Goal: Transaction & Acquisition: Purchase product/service

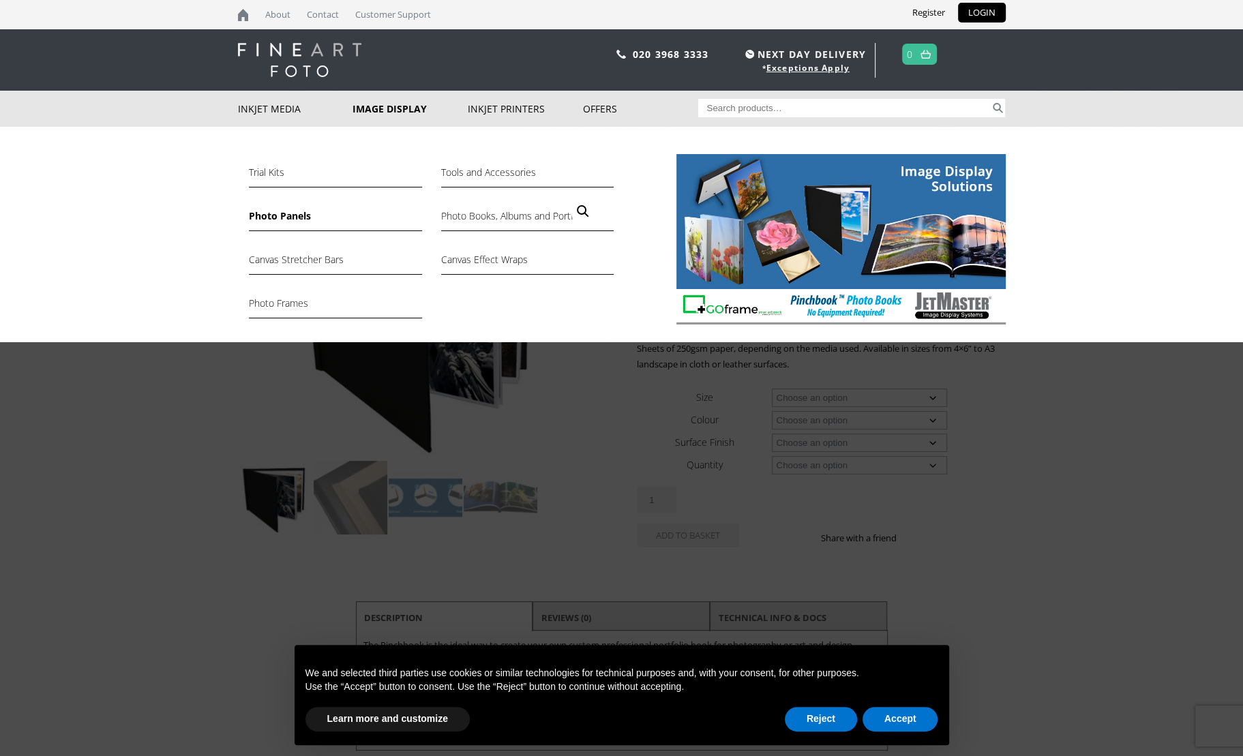
click at [286, 216] on link "Photo Panels" at bounding box center [335, 219] width 173 height 23
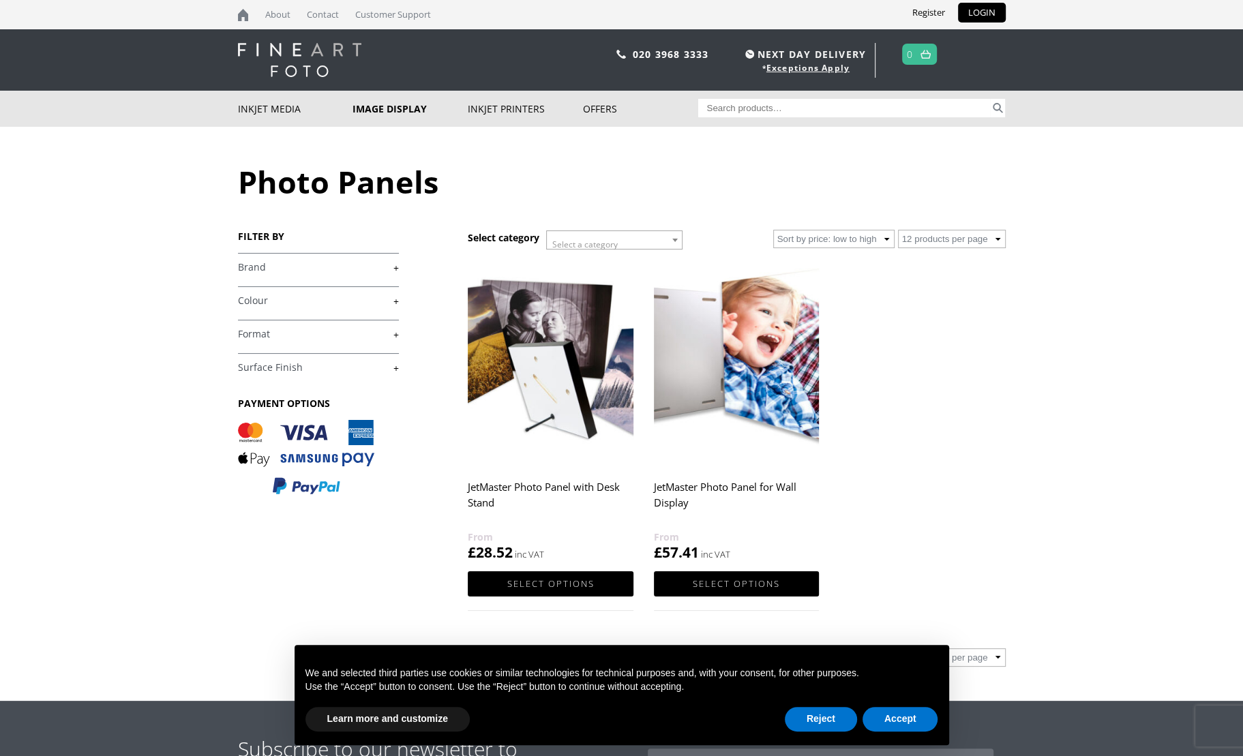
click at [558, 374] on img at bounding box center [550, 362] width 165 height 207
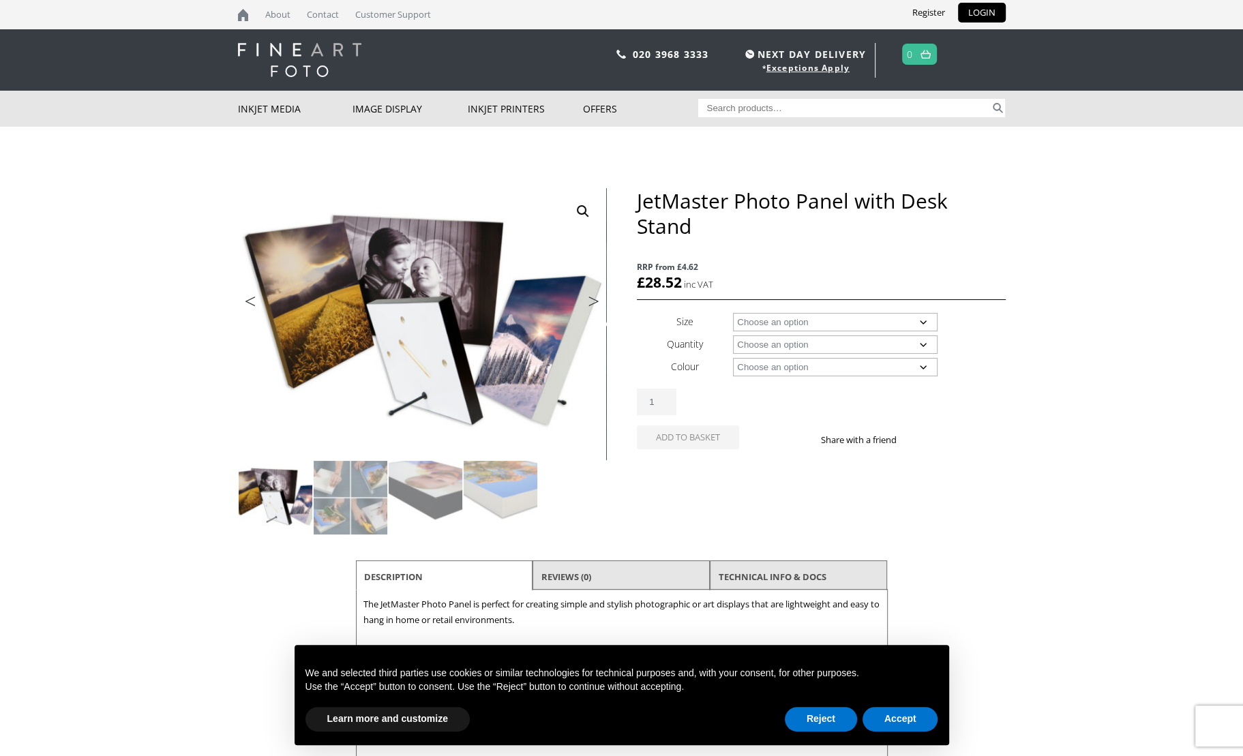
click at [775, 321] on select "Choose an option A4 A3 A3+ 5" x 5" 5" x 7" 6" x 8" 8" x 8" 8" x 10" 8" x 20" 8"…" at bounding box center [835, 322] width 205 height 18
click at [733, 313] on select "Choose an option A4 A3 A3+ 5" x 5" 5" x 7" 6" x 8" 8" x 8" 8" x 10" 8" x 20" 8"…" at bounding box center [835, 322] width 205 height 18
select select "a4"
click at [761, 349] on select "Choose an option 10 Panels with Desk Stands" at bounding box center [835, 345] width 205 height 18
select select "10-panels-with-desk-stands"
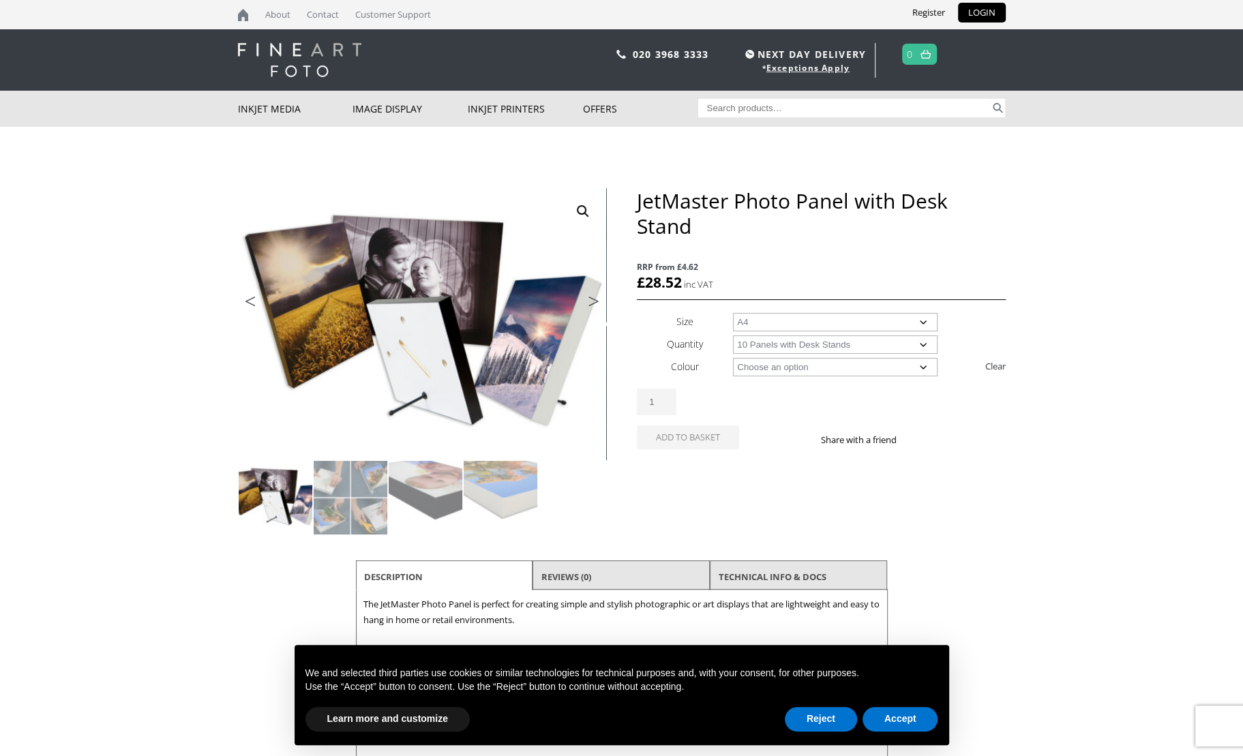
click at [733, 336] on select "Choose an option 10 Panels with Desk Stands" at bounding box center [835, 345] width 205 height 18
select select "a4"
click at [758, 361] on select "Choose an option Black" at bounding box center [835, 367] width 205 height 18
select select "black"
click at [733, 358] on select "Choose an option Black" at bounding box center [835, 367] width 205 height 18
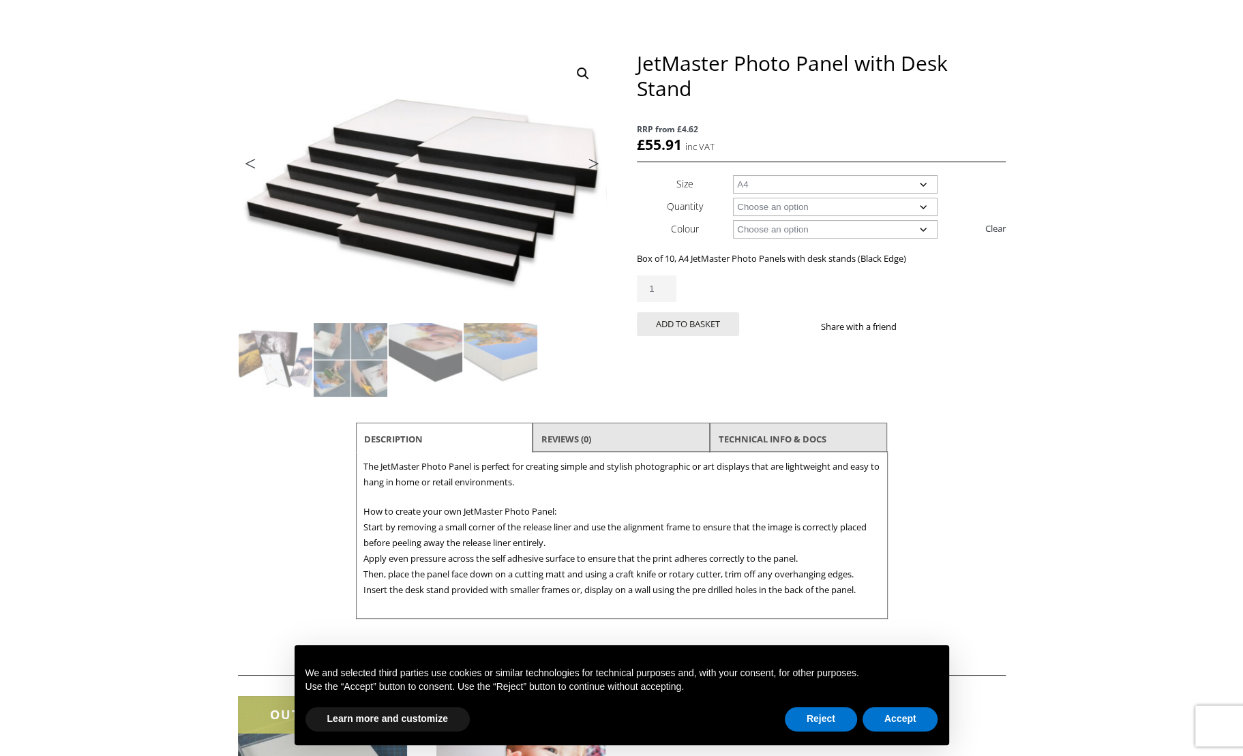
scroll to position [139, 0]
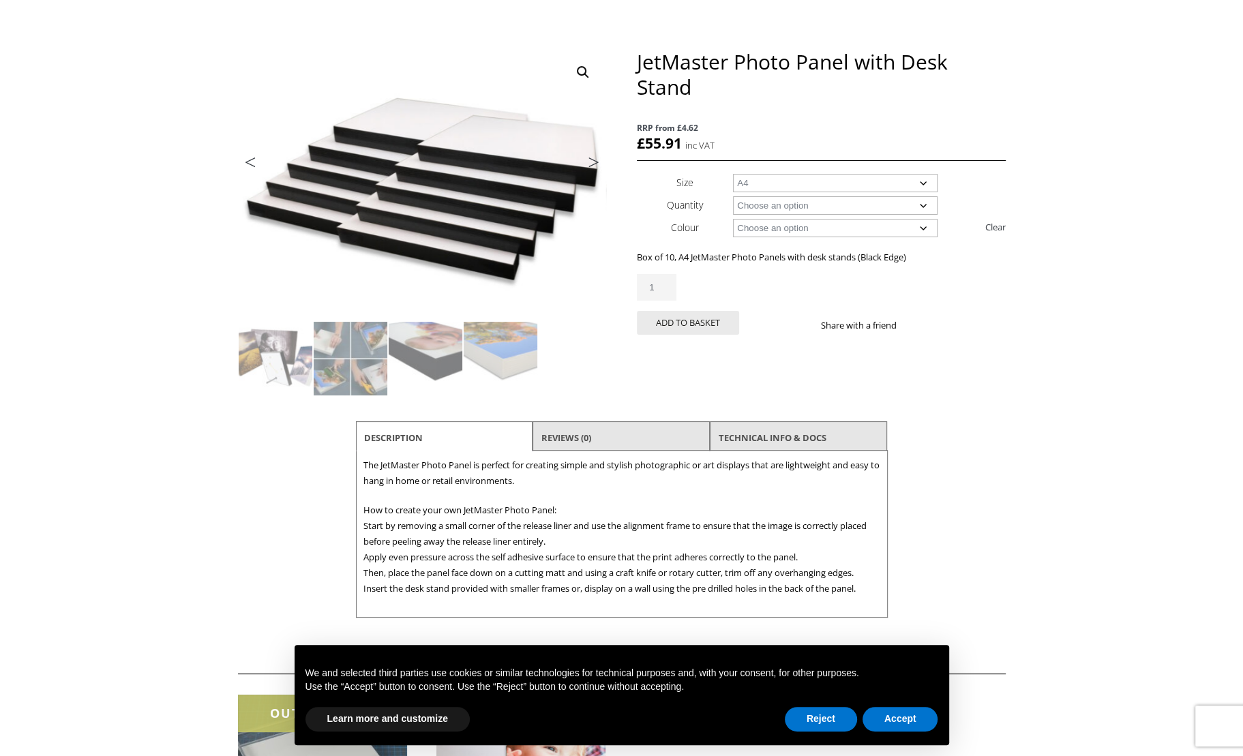
click at [758, 181] on select "Choose an option A4 5" x 5" 5" x 7" 6" x 8" 8" x 8" 8" x 10" 8" x 12" 11" x 14"" at bounding box center [835, 183] width 205 height 18
select select "11-x-14"
click at [733, 174] on select "Choose an option A4 5" x 5" 5" x 7" 6" x 8" 8" x 8" 8" x 10" 8" x 12" 11" x 14"" at bounding box center [835, 183] width 205 height 18
click at [772, 226] on select "Choose an option Black White" at bounding box center [835, 228] width 205 height 18
select select "white"
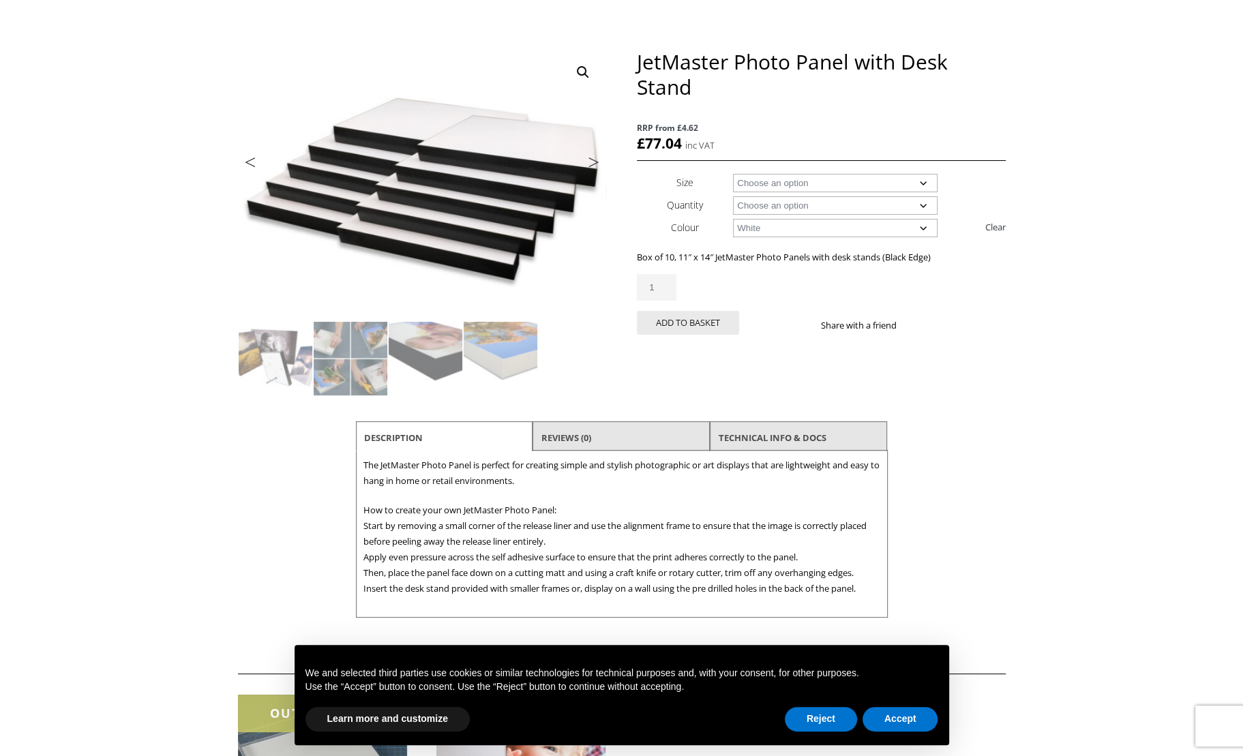
click at [733, 219] on select "Choose an option Black White" at bounding box center [835, 228] width 205 height 18
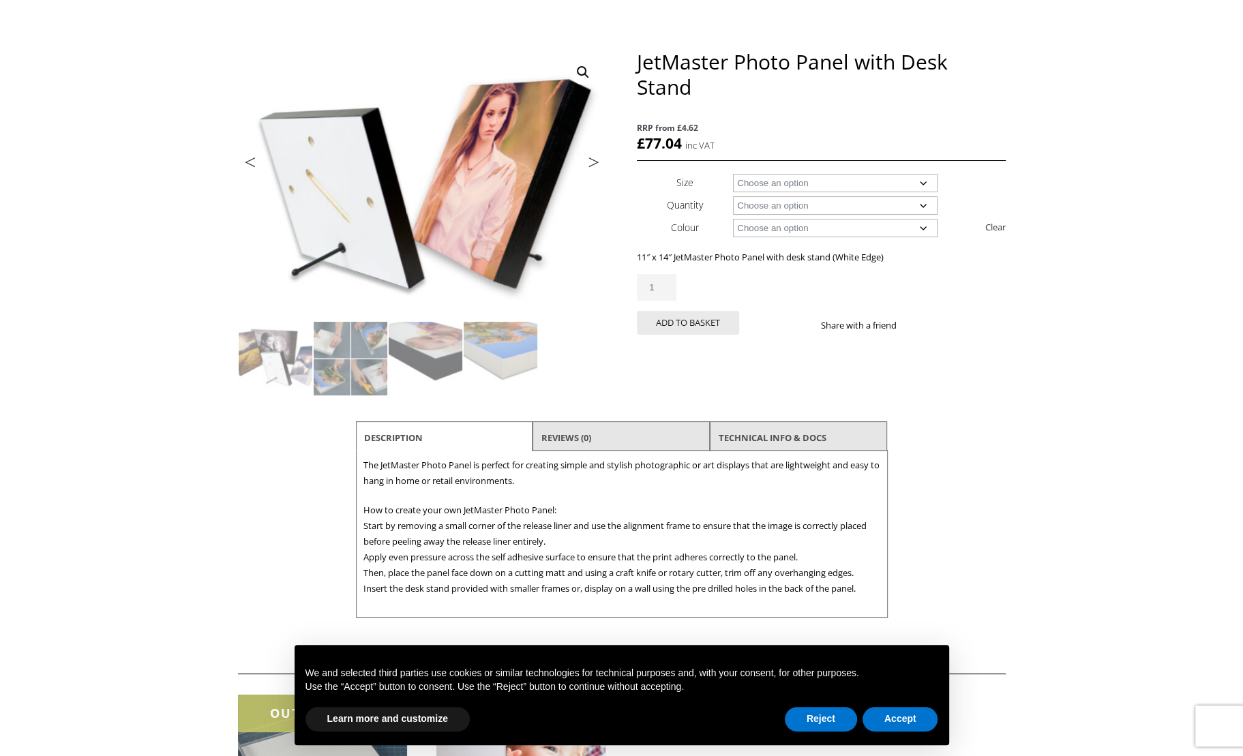
click at [870, 200] on select "Choose an option 10 Panels with Desk Stands" at bounding box center [835, 205] width 205 height 18
click at [733, 196] on select "Choose an option 10 Panels with Desk Stands" at bounding box center [835, 205] width 205 height 18
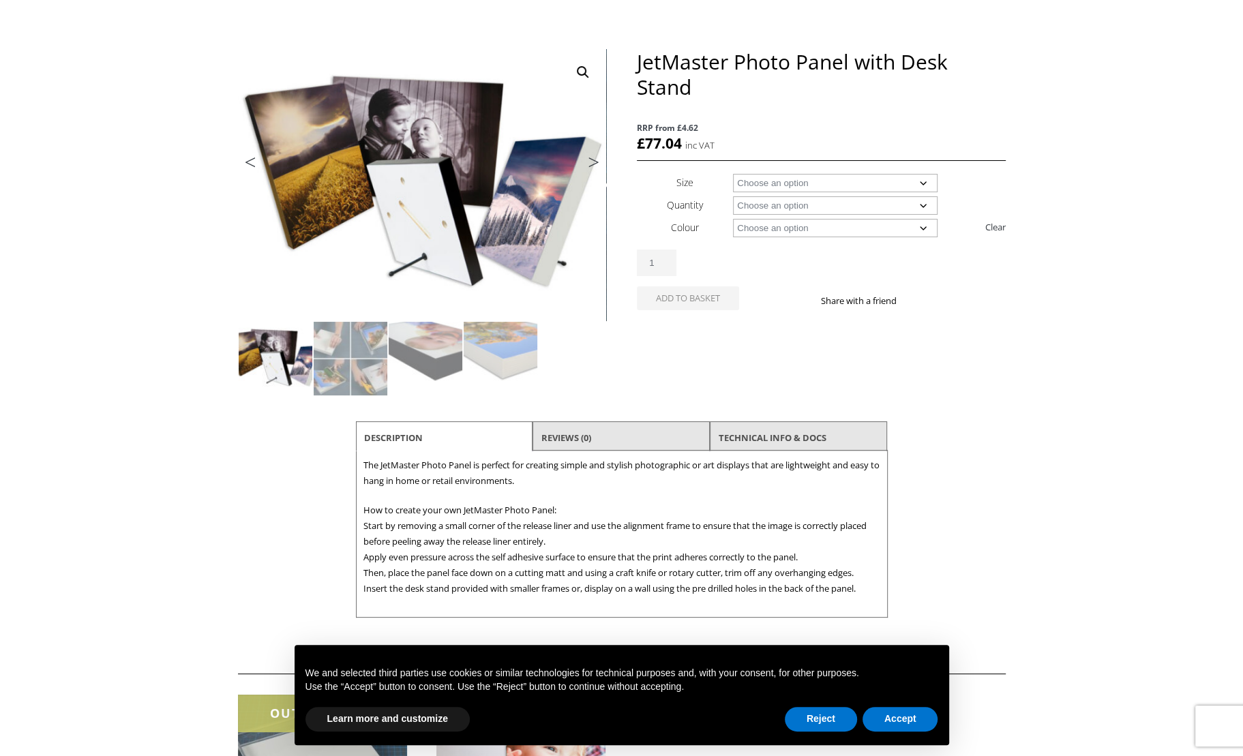
click at [842, 206] on select "Choose an option 10 Panels with Desk Stands" at bounding box center [835, 205] width 205 height 18
select select "10-panels-with-desk-stands"
click at [733, 196] on select "Choose an option 10 Panels with Desk Stands" at bounding box center [835, 205] width 205 height 18
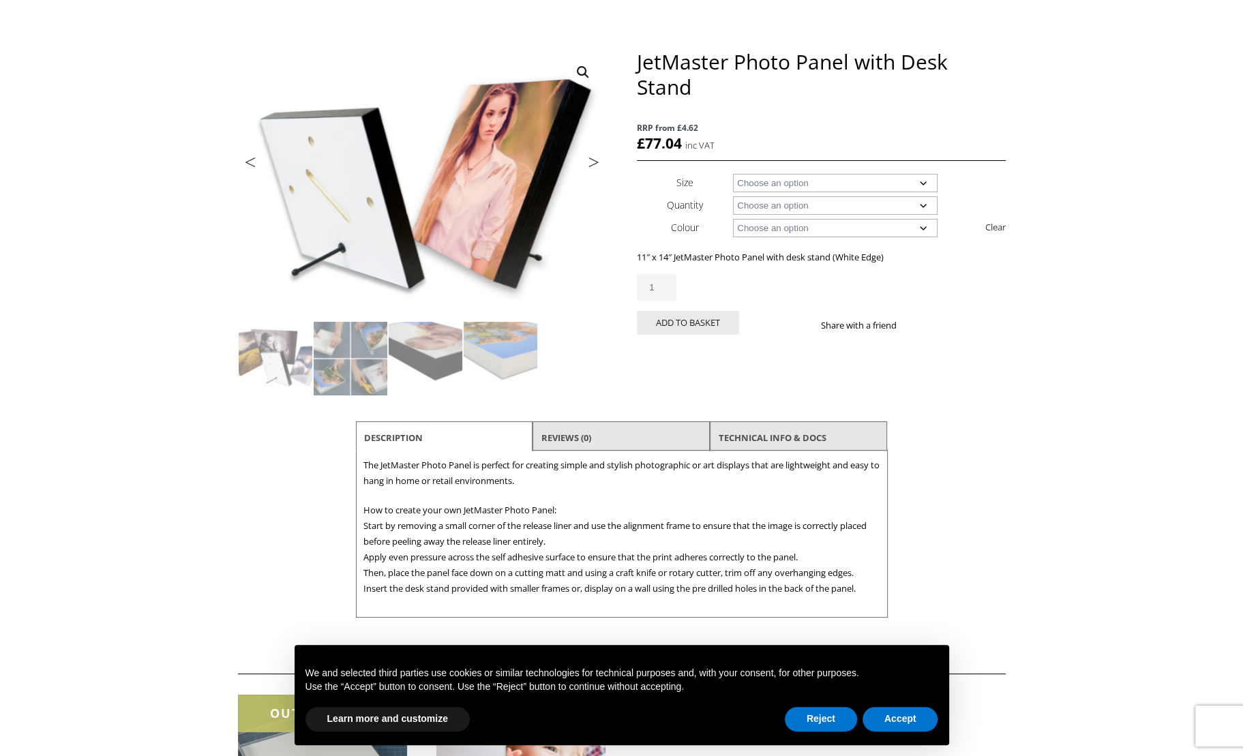
click at [817, 187] on select "Choose an option 5" x 5" 5" x 7" 6" x 8" 8" x 8" 8" x 10" 8" x 12" 11" x 14"" at bounding box center [835, 183] width 205 height 18
click at [733, 174] on select "Choose an option 5" x 5" 5" x 7" 6" x 8" 8" x 8" 8" x 10" 8" x 12" 11" x 14"" at bounding box center [835, 183] width 205 height 18
select select "8-x-10"
